Goal: Information Seeking & Learning: Learn about a topic

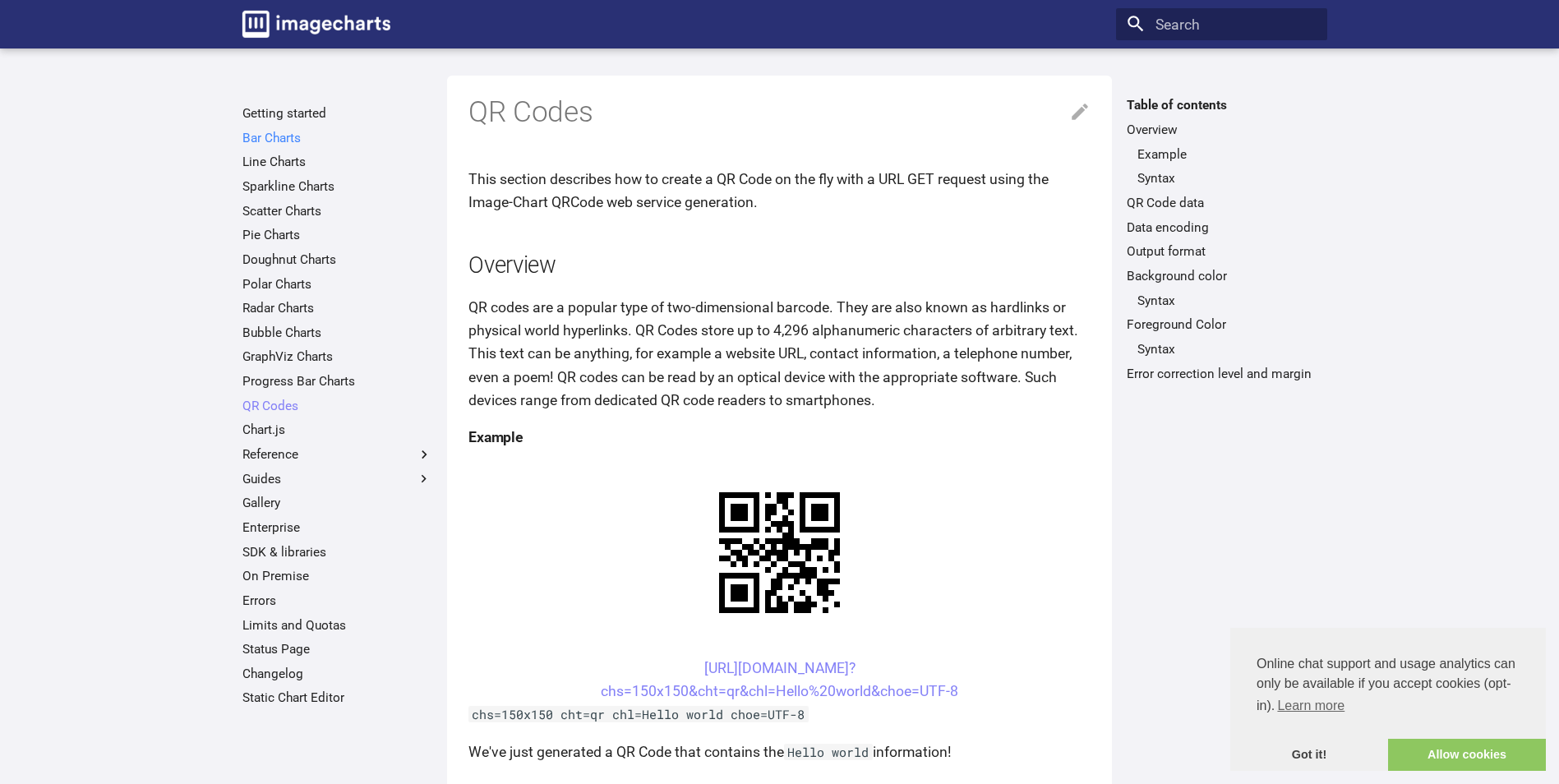
click at [274, 130] on link "Bar Charts" at bounding box center [337, 138] width 190 height 17
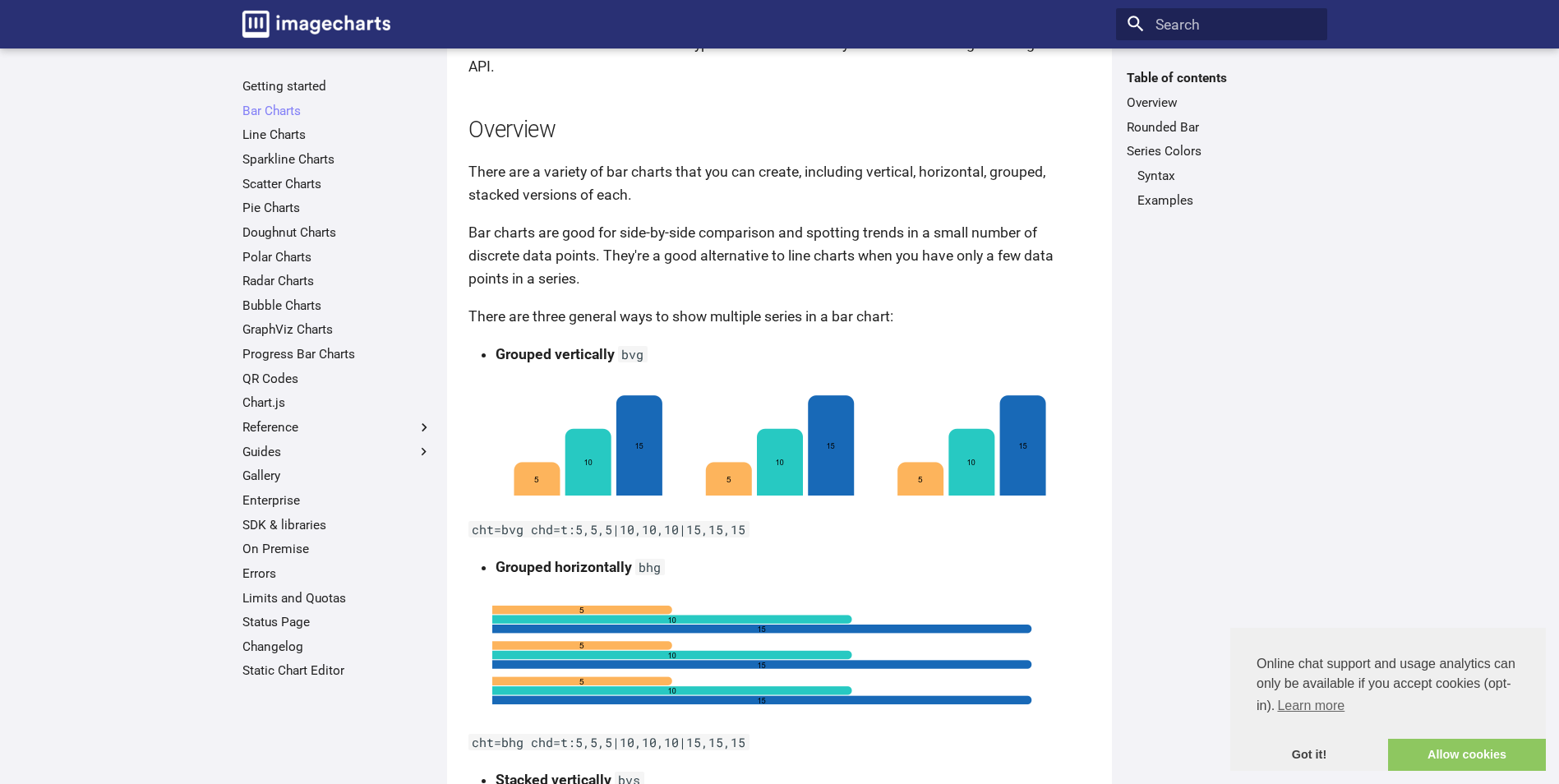
scroll to position [165, 0]
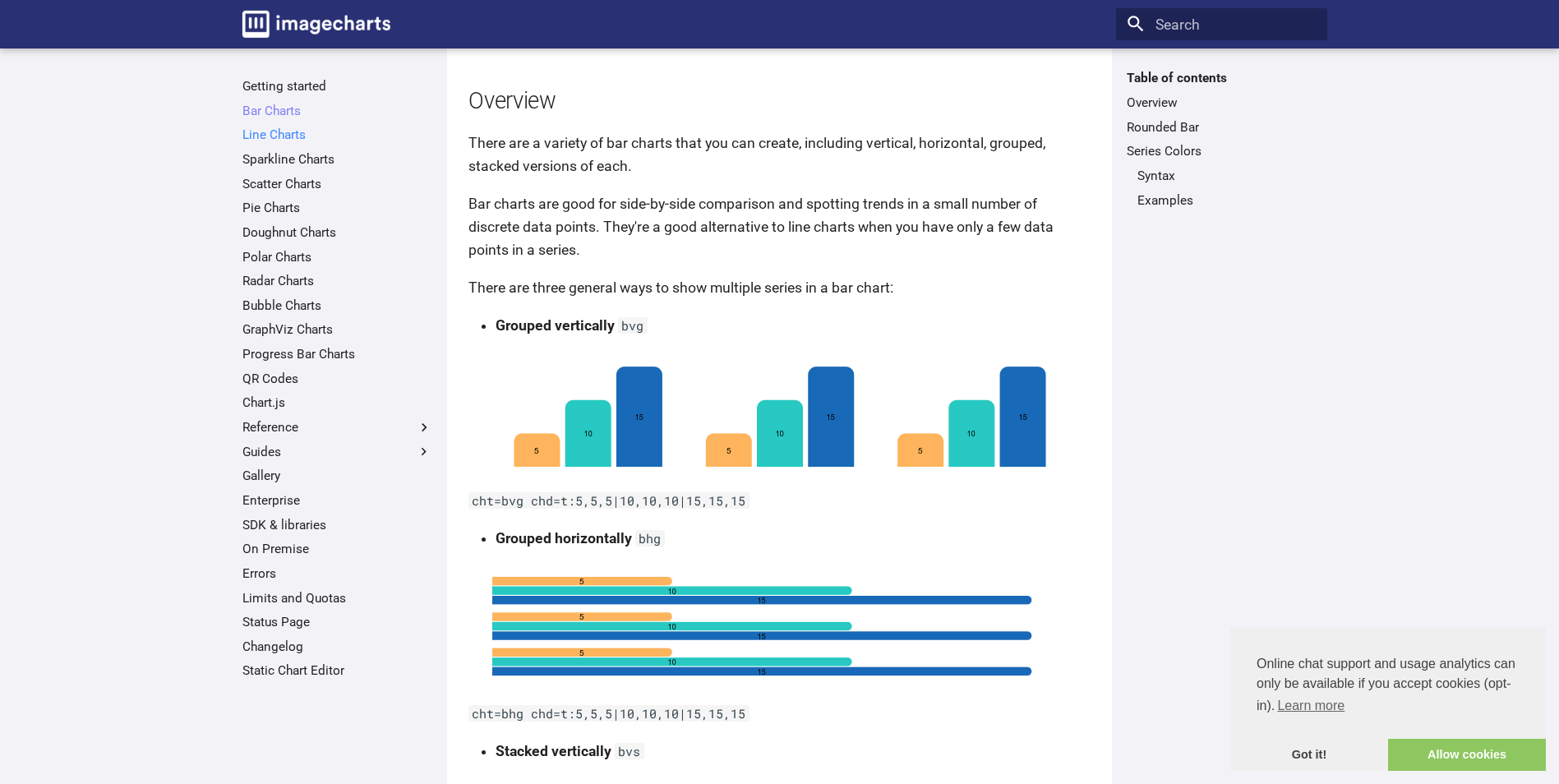
click at [294, 133] on link "Line Charts" at bounding box center [337, 134] width 190 height 17
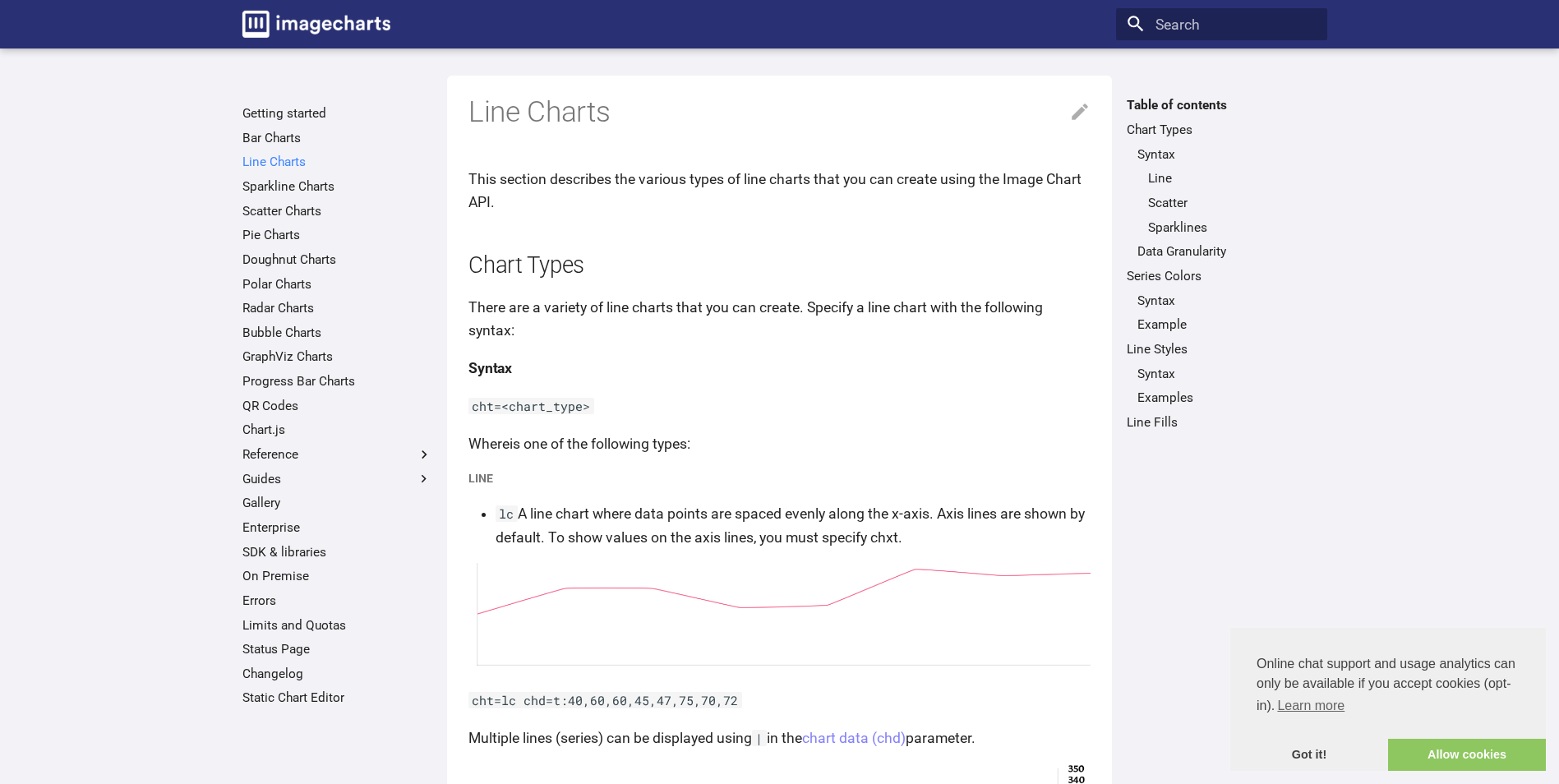
click at [293, 161] on link "Line Charts" at bounding box center [337, 161] width 190 height 17
click at [292, 183] on link "Sparkline Charts" at bounding box center [337, 186] width 190 height 17
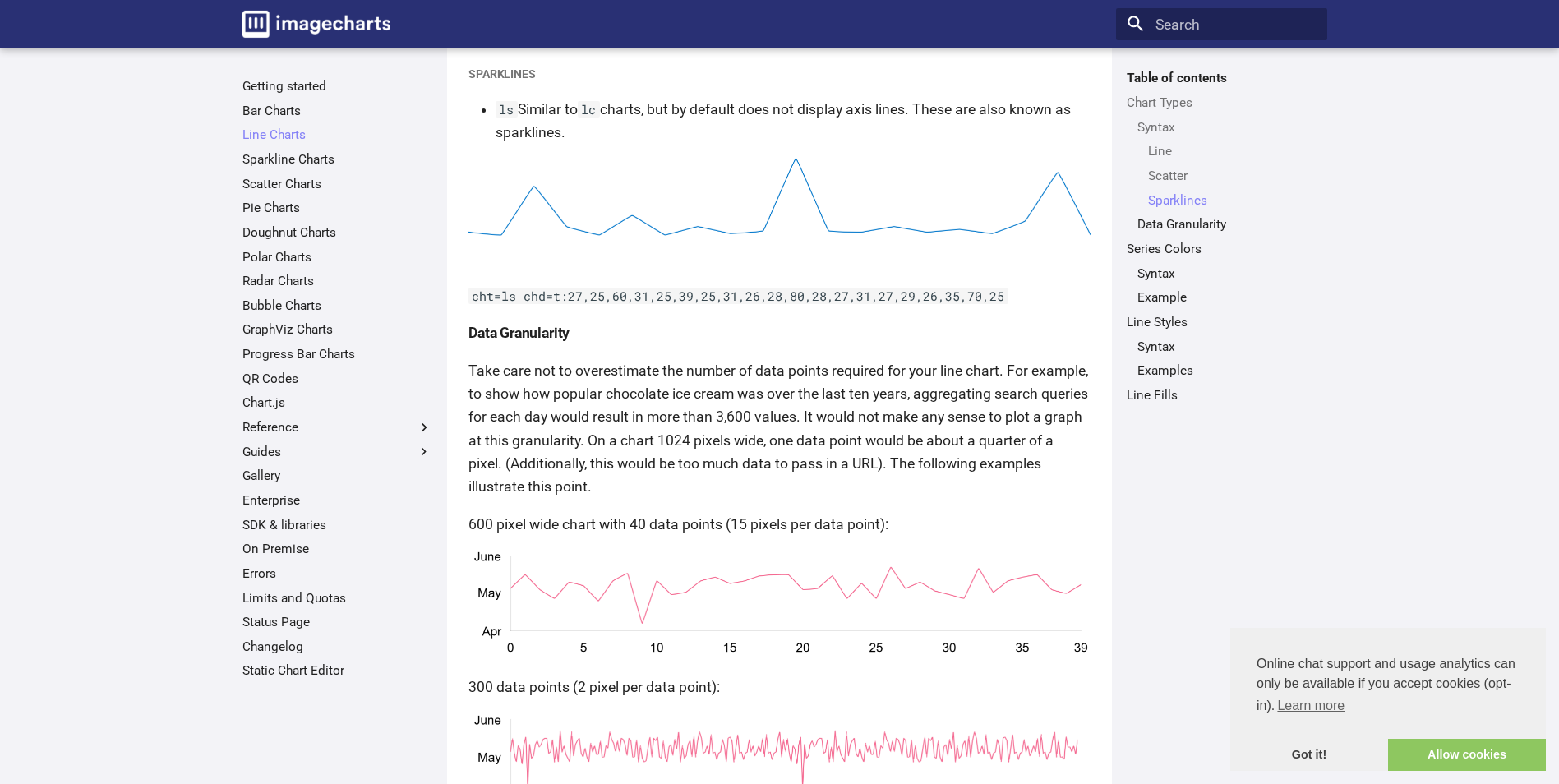
click at [285, 199] on ul "Getting started Bar Charts Line Charts Line Charts Table of contents Chart Type…" at bounding box center [337, 379] width 211 height 601
click at [274, 381] on link "QR Codes" at bounding box center [337, 378] width 190 height 17
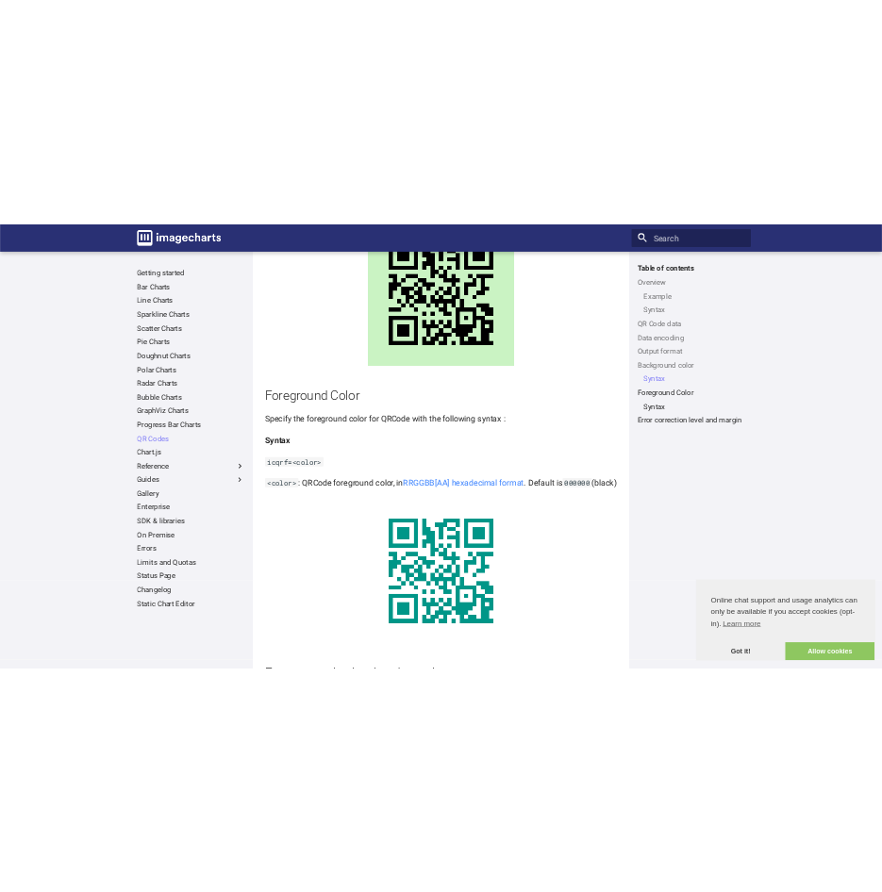
scroll to position [2847, 0]
